Goal: Find specific page/section: Find specific page/section

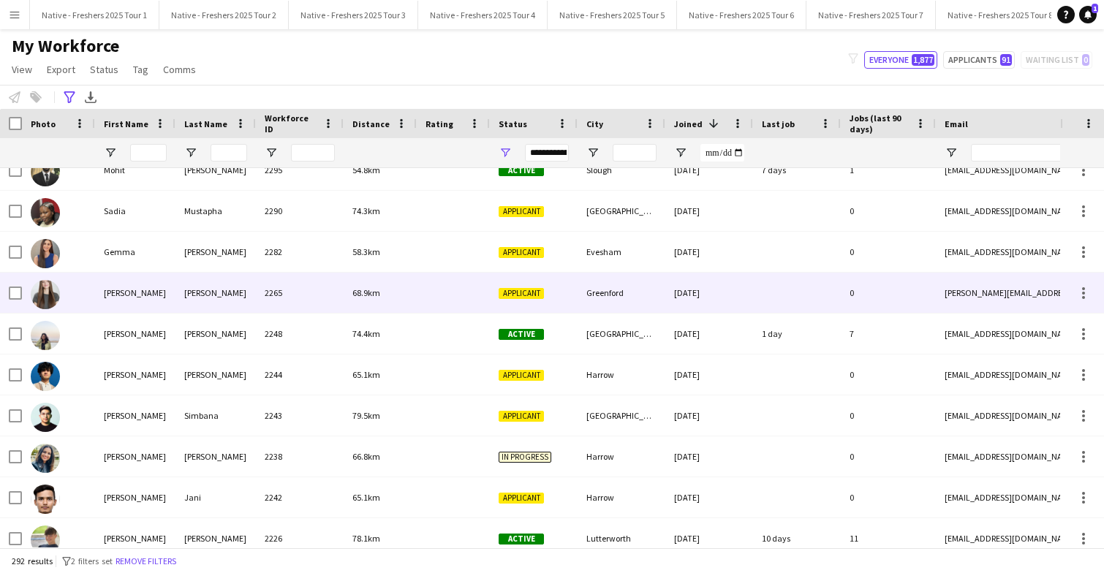
scroll to position [99, 0]
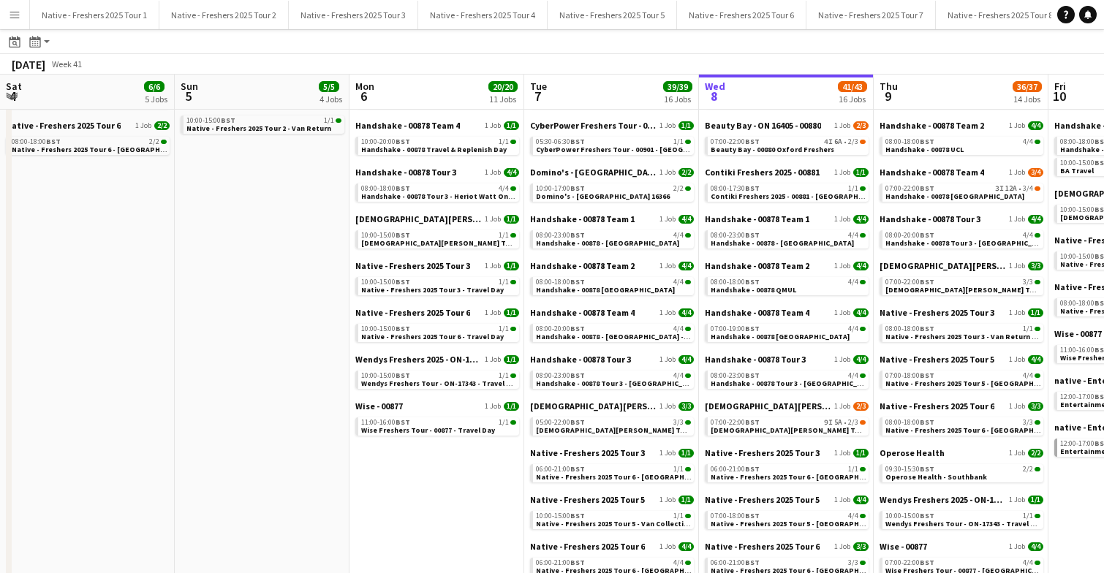
scroll to position [0, 349]
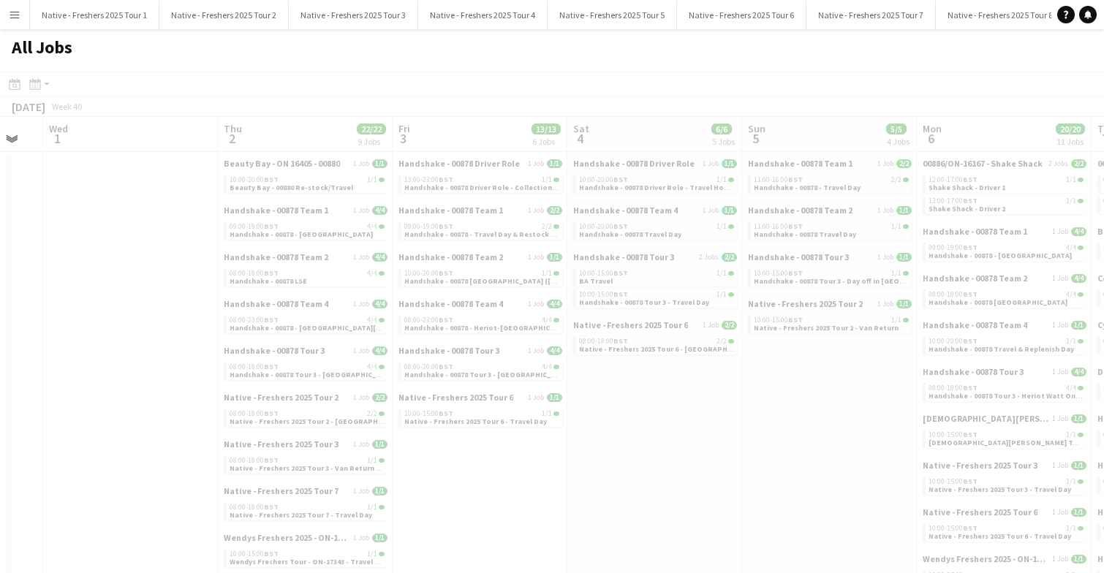
scroll to position [0, 305]
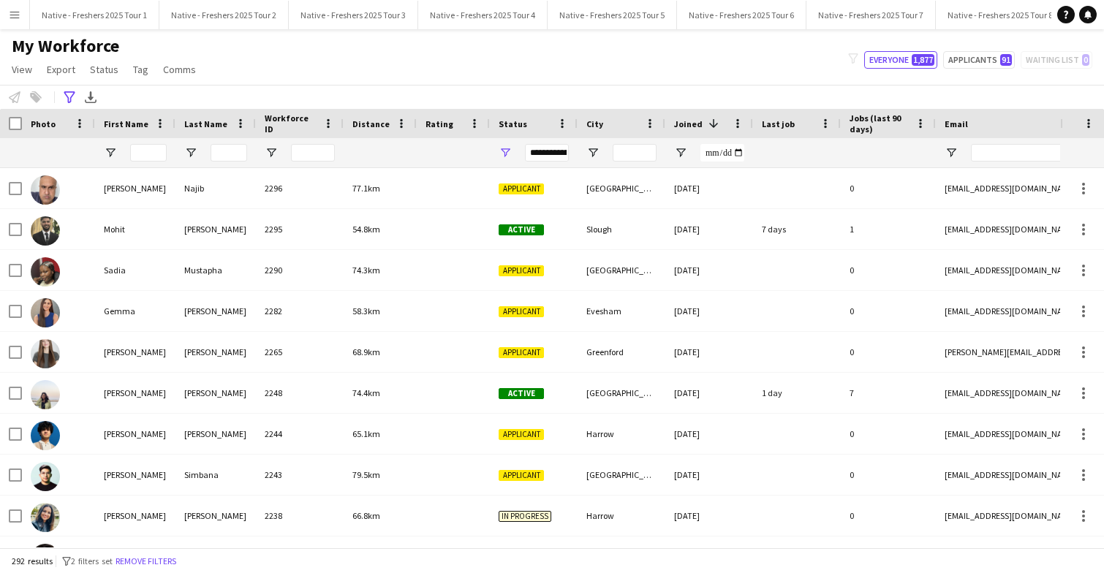
click at [16, 18] on app-icon "Menu" at bounding box center [15, 15] width 12 height 12
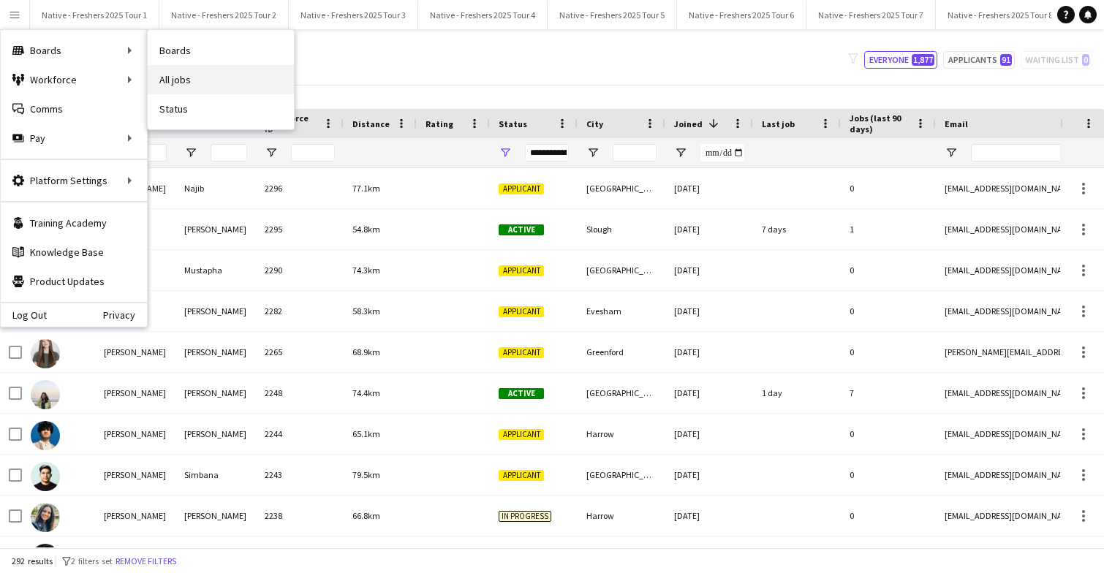
click at [195, 72] on link "All jobs" at bounding box center [221, 79] width 146 height 29
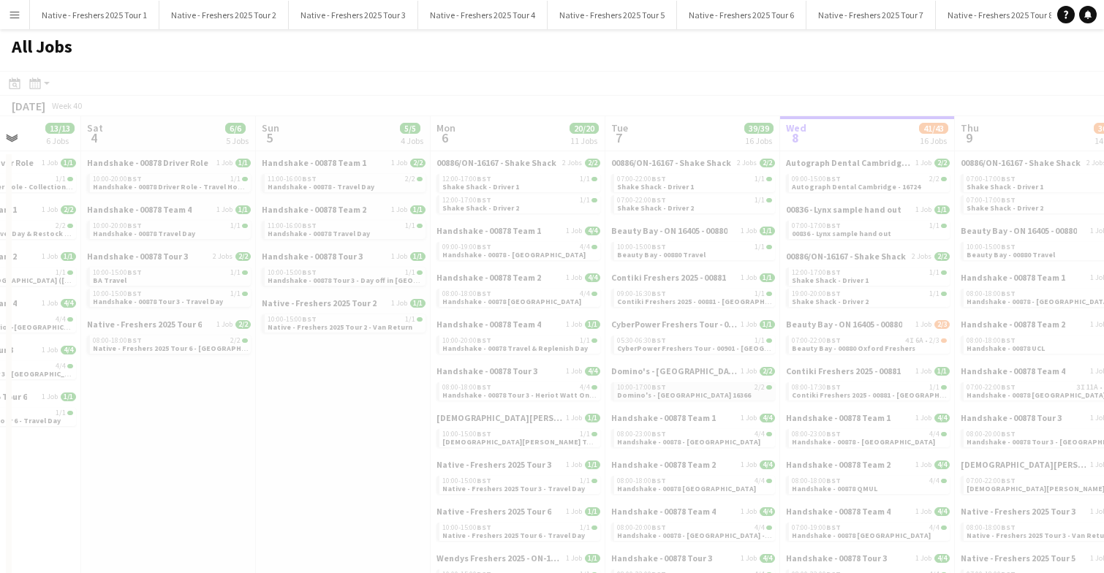
scroll to position [0, 398]
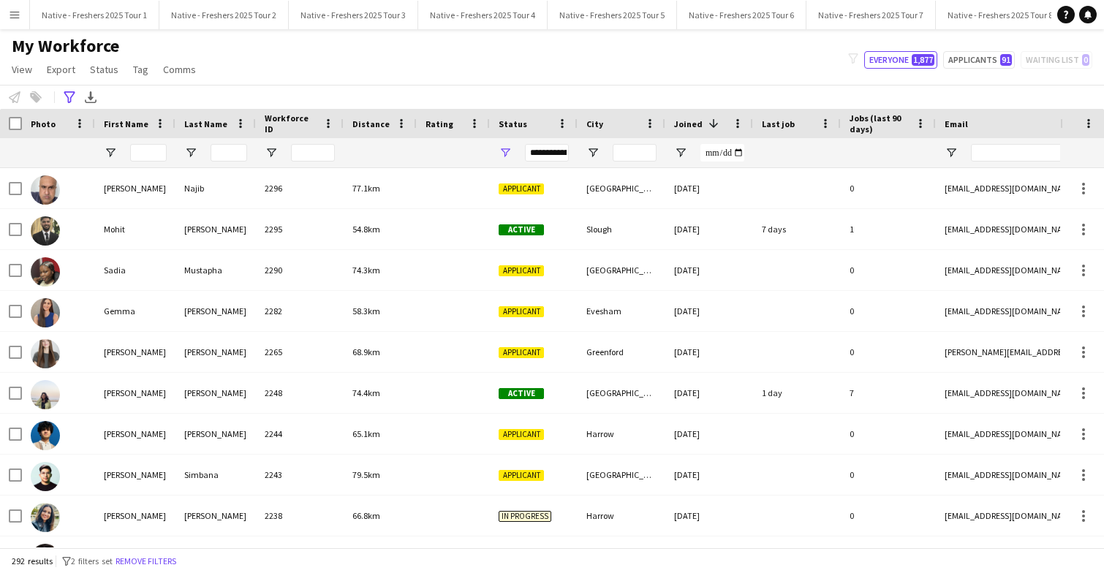
click at [23, 13] on button "Menu" at bounding box center [14, 14] width 29 height 29
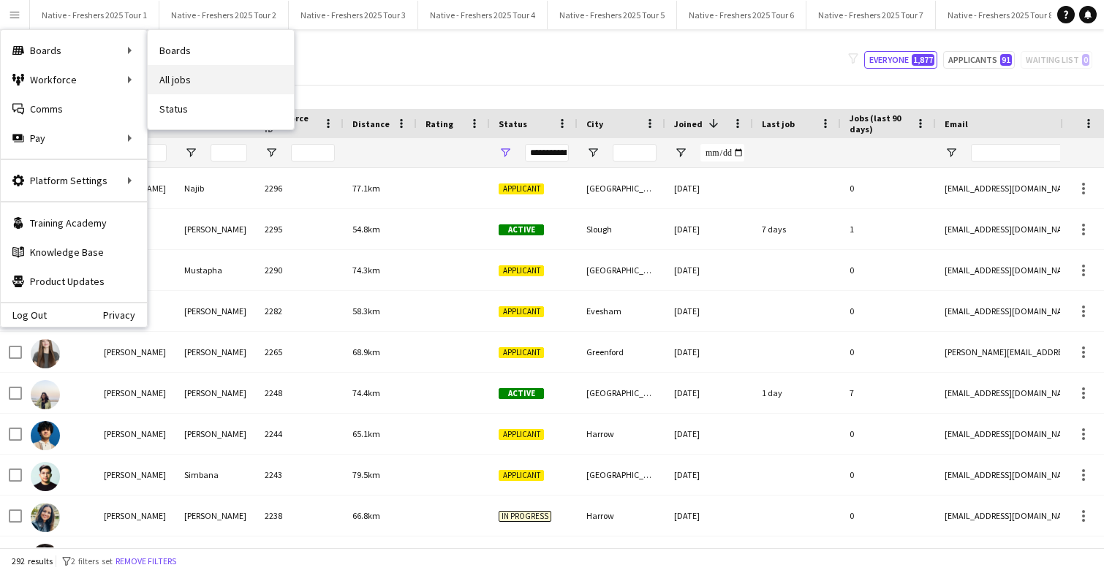
click at [197, 75] on link "All jobs" at bounding box center [221, 79] width 146 height 29
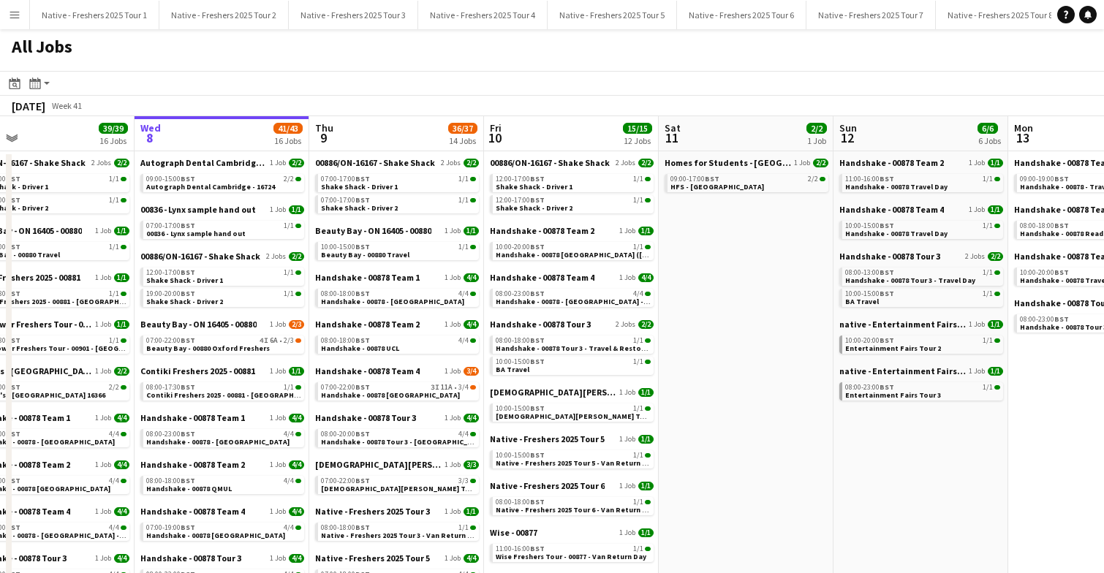
scroll to position [0, 567]
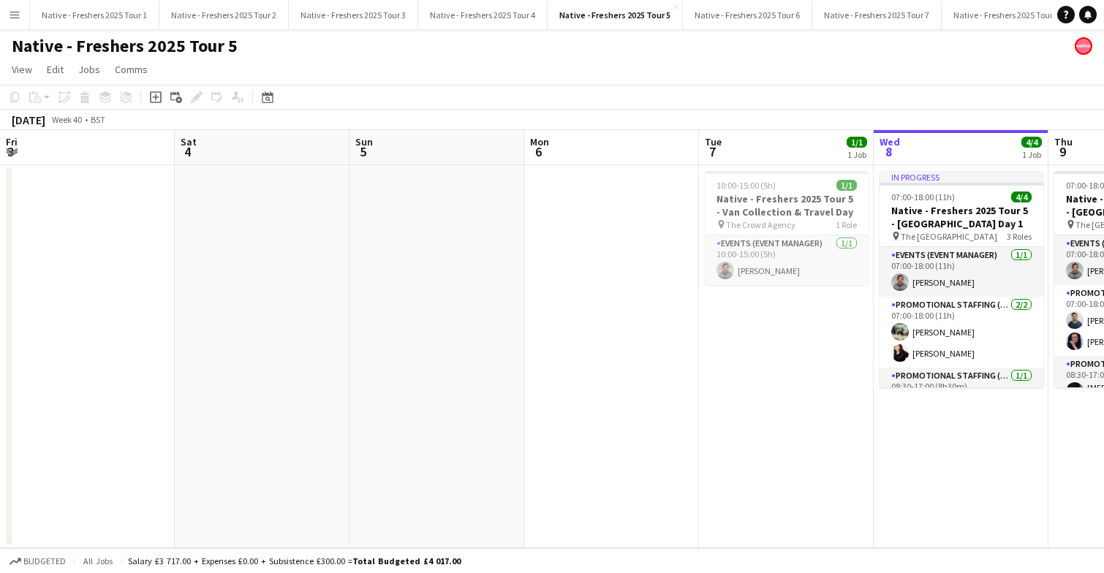
scroll to position [0, 501]
